Goal: Information Seeking & Learning: Learn about a topic

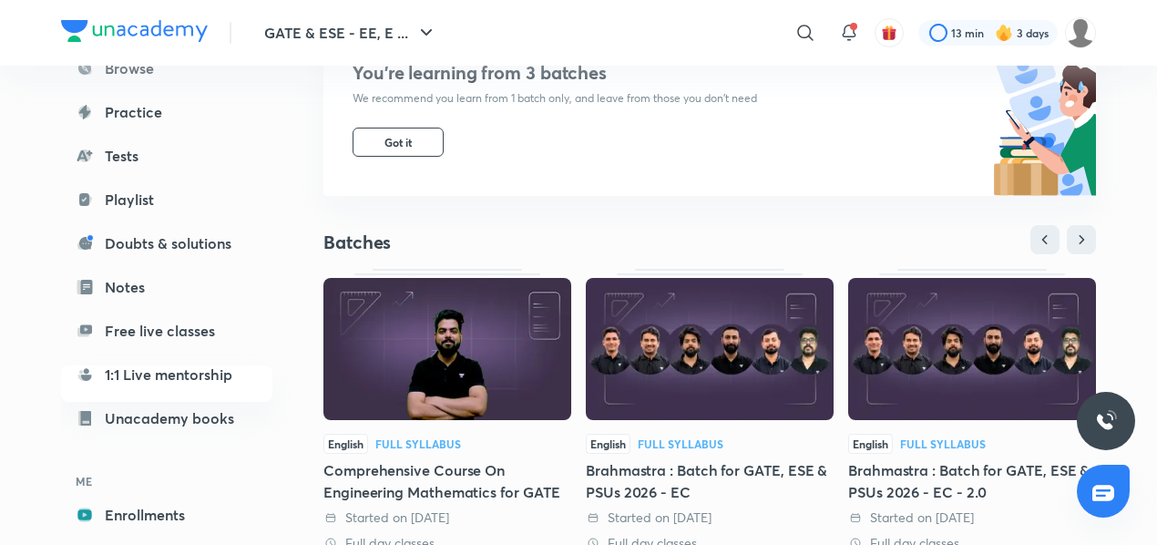
scroll to position [223, 0]
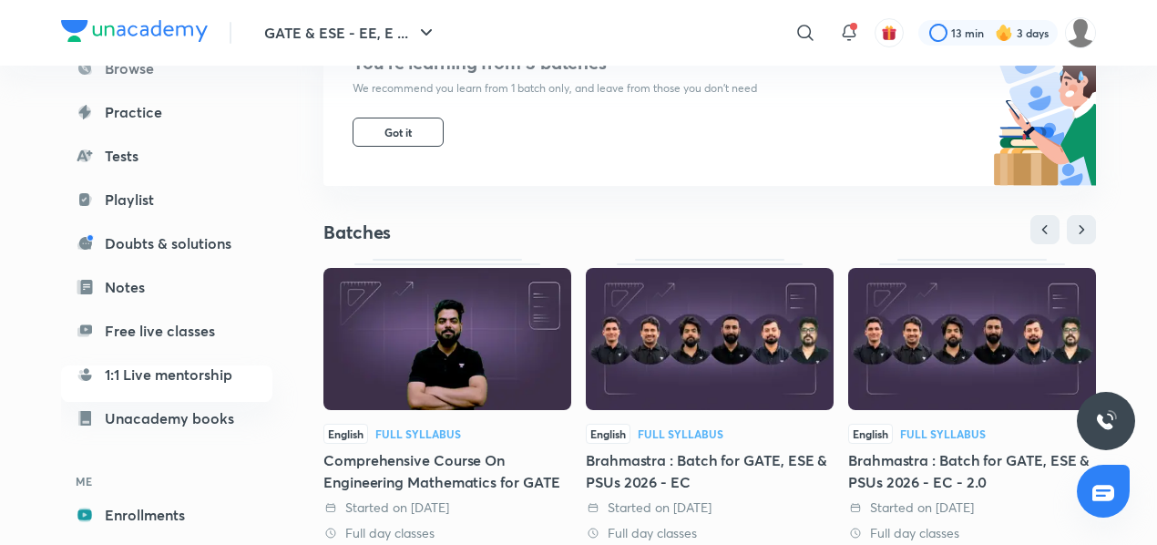
click at [671, 458] on div "Brahmastra : Batch for GATE, ESE & PSUs 2026 - EC" at bounding box center [710, 471] width 248 height 44
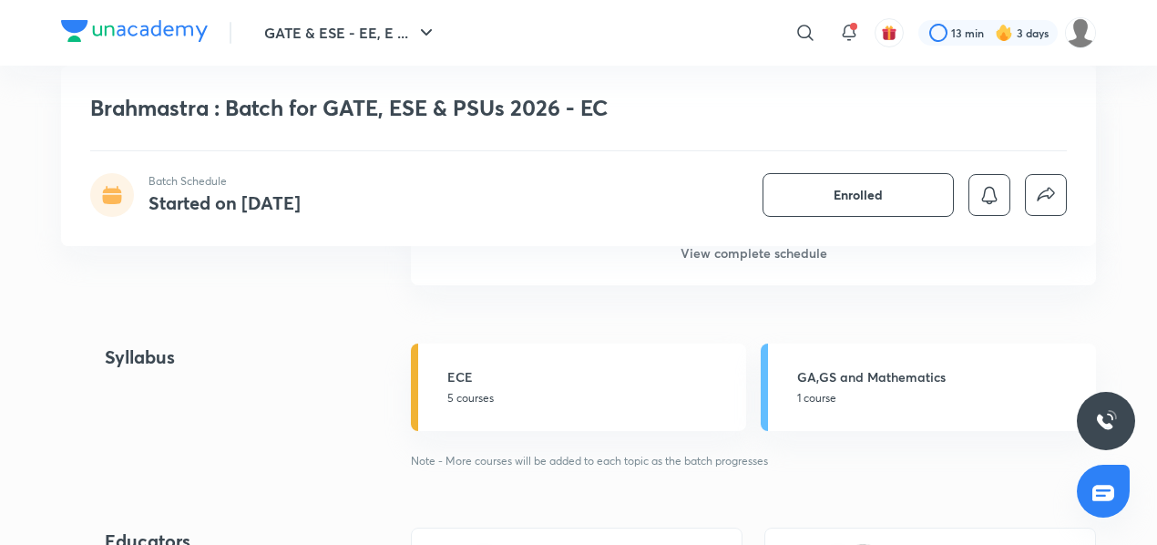
scroll to position [1660, 0]
click at [696, 258] on h6 "View complete schedule" at bounding box center [753, 253] width 685 height 64
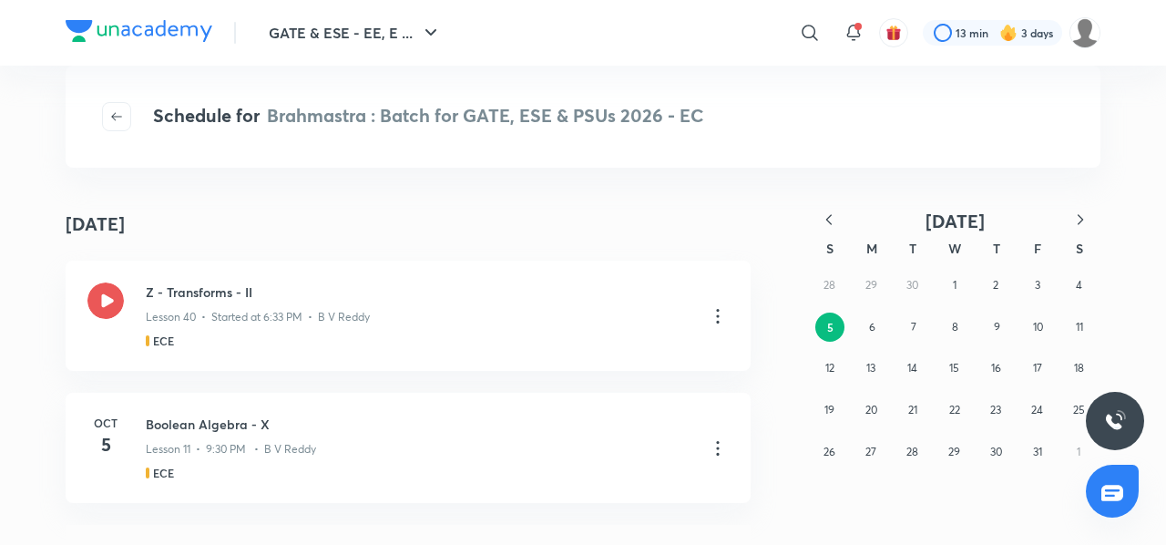
click at [837, 220] on icon "button" at bounding box center [829, 220] width 18 height 18
click at [1068, 287] on button "2" at bounding box center [1078, 285] width 29 height 29
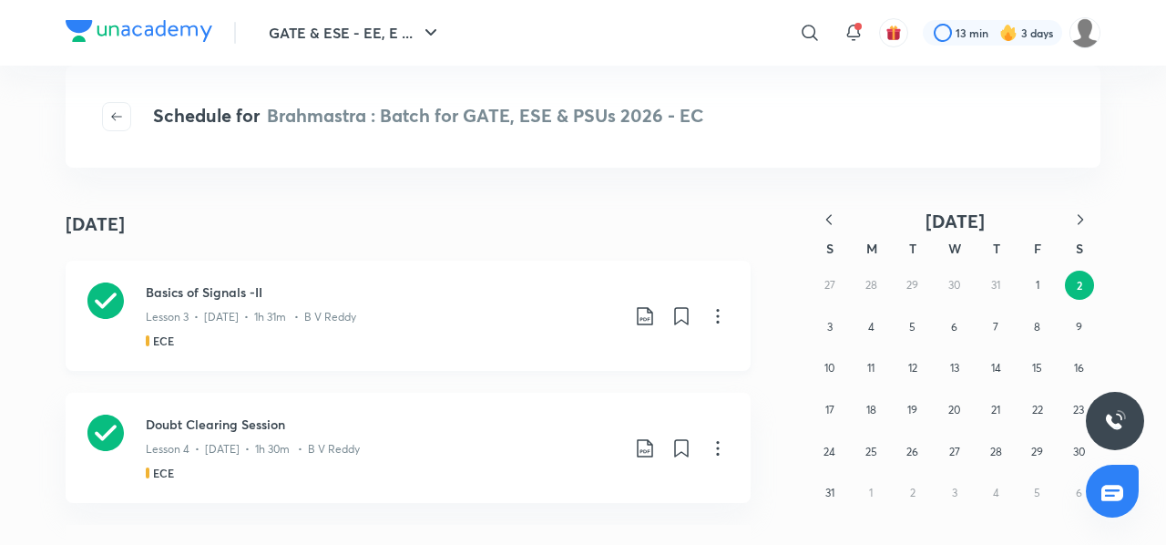
click at [711, 324] on icon at bounding box center [718, 316] width 22 height 22
click at [633, 311] on div at bounding box center [583, 272] width 1166 height 545
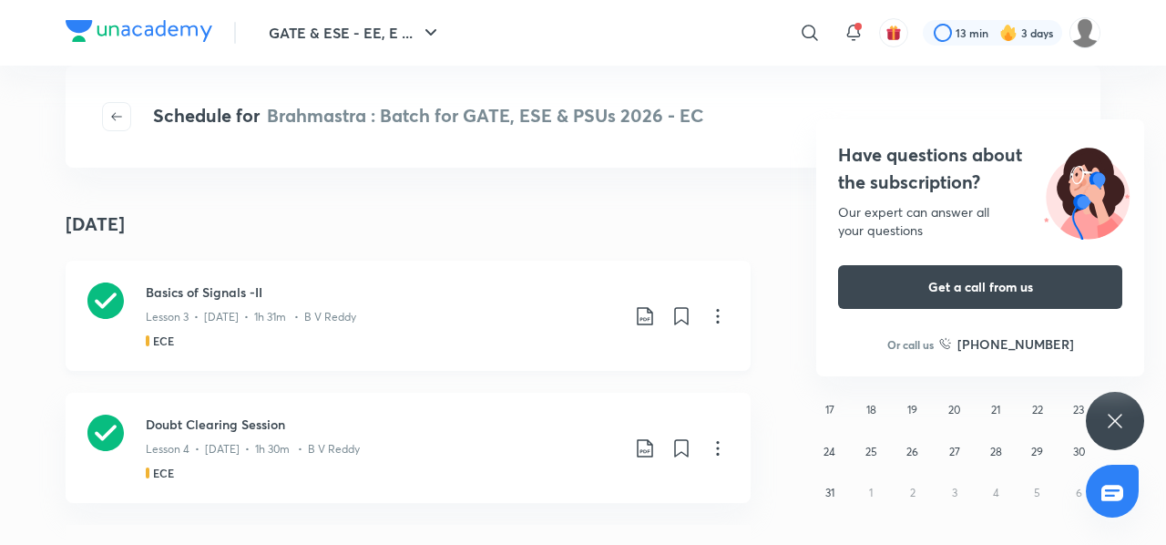
click at [634, 313] on icon at bounding box center [645, 316] width 22 height 22
click at [557, 455] on p "Without annotation" at bounding box center [510, 447] width 113 height 19
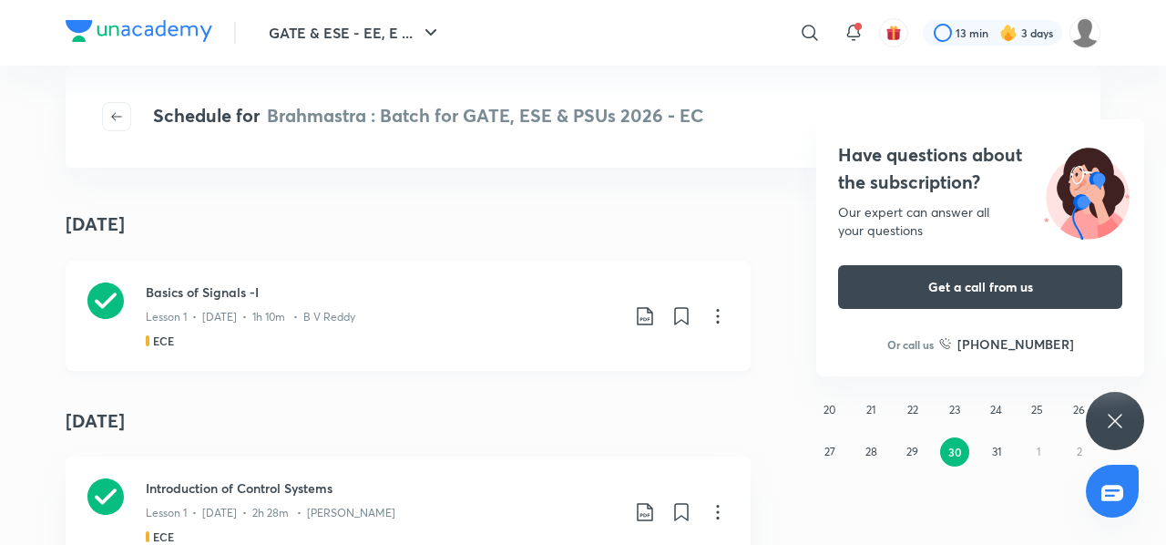
click at [637, 313] on icon at bounding box center [644, 316] width 15 height 18
click at [551, 446] on p "Without annotation" at bounding box center [510, 447] width 113 height 19
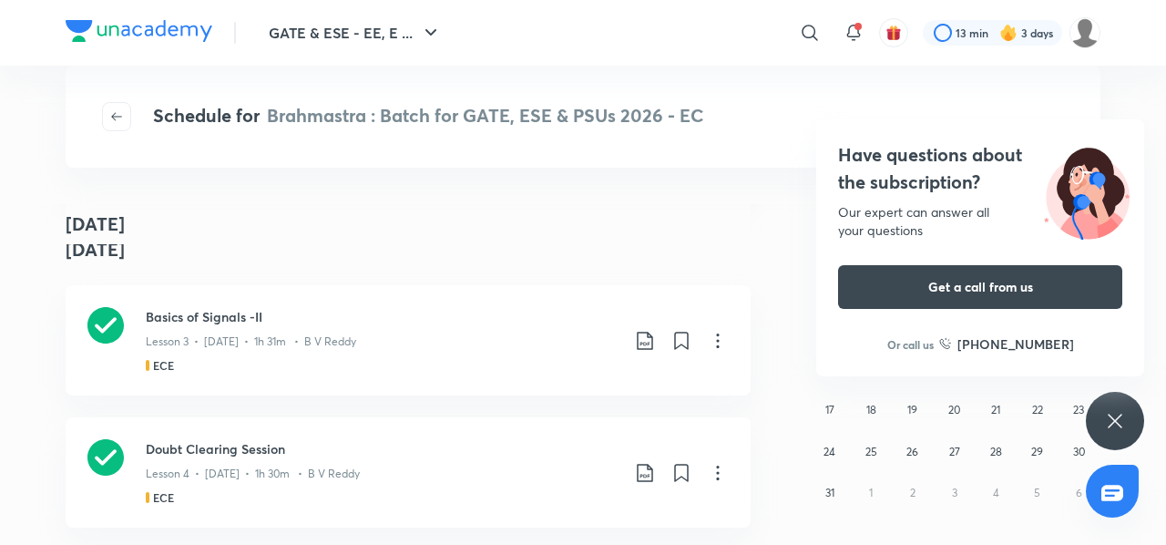
scroll to position [764, 0]
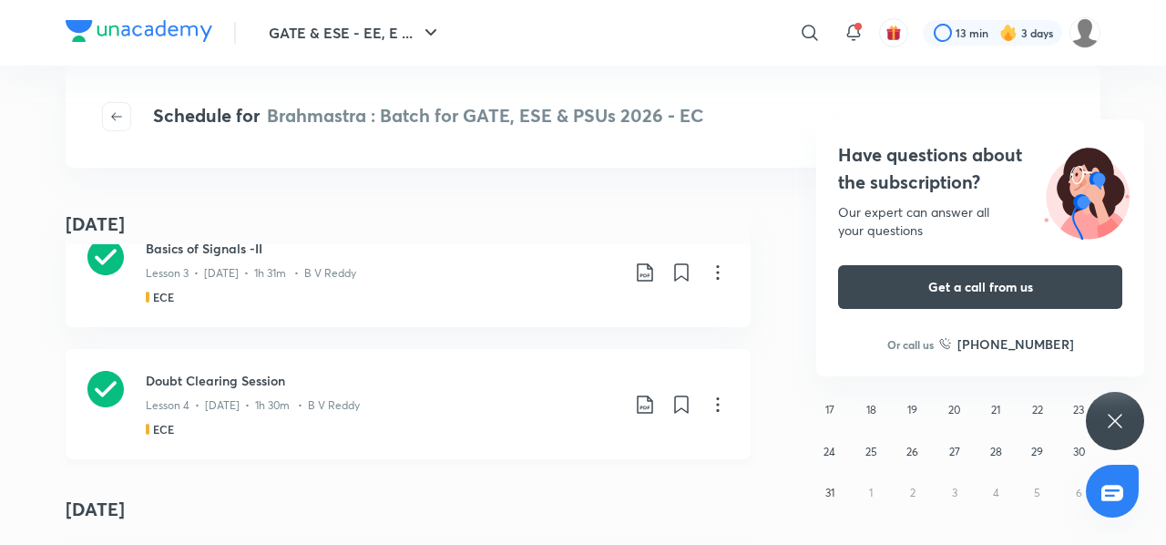
click at [642, 406] on icon at bounding box center [644, 404] width 15 height 18
click at [492, 477] on p "With annotation" at bounding box center [501, 481] width 94 height 19
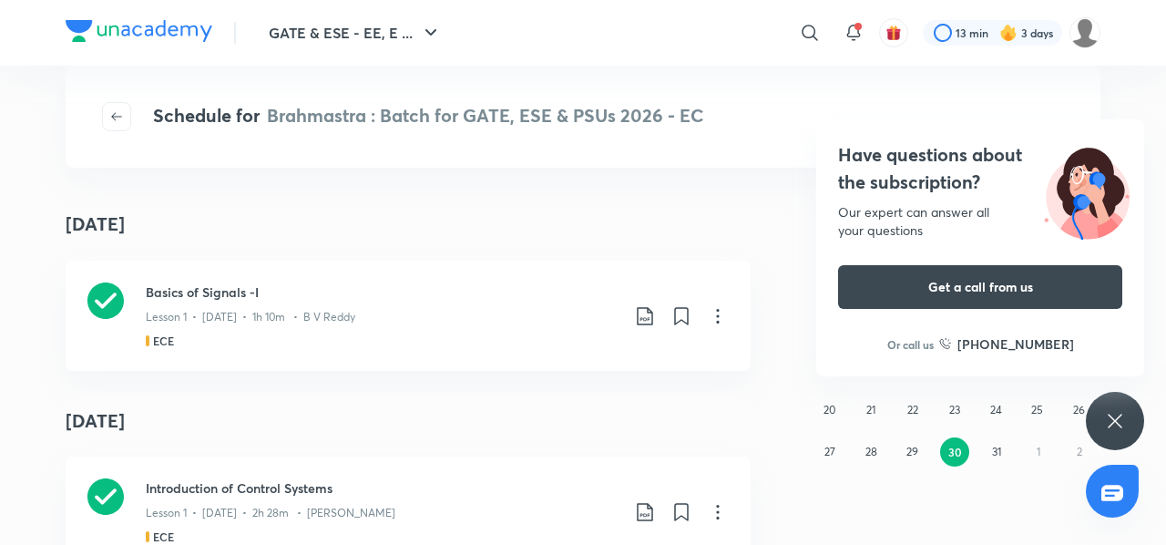
drag, startPoint x: 492, startPoint y: 477, endPoint x: 806, endPoint y: 108, distance: 484.2
click at [806, 108] on div "Schedule for Brahmastra : Batch for GATE, ESE & PSUs 2026 - EC July [DATE] Basi…" at bounding box center [583, 305] width 1035 height 406
click at [806, 108] on div "Schedule for Brahmastra : Batch for GATE, ESE & PSUs 2026 - EC" at bounding box center [583, 117] width 1035 height 102
